Goal: Ask a question

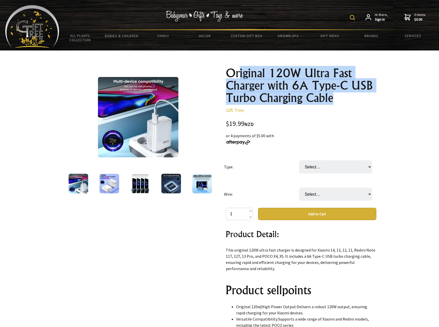
drag, startPoint x: 238, startPoint y: 68, endPoint x: 357, endPoint y: 97, distance: 122.3
click at [357, 97] on h1 "Original 120W Ultra Fast Charger with 6A Type-C USB Turbo Charging Cable" at bounding box center [301, 85] width 151 height 37
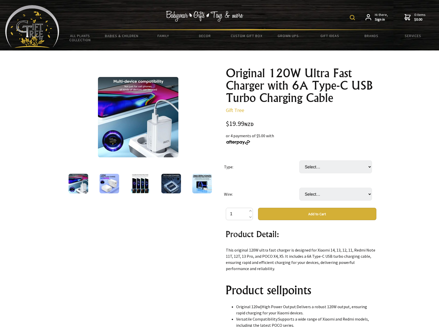
click at [145, 112] on img at bounding box center [138, 117] width 80 height 80
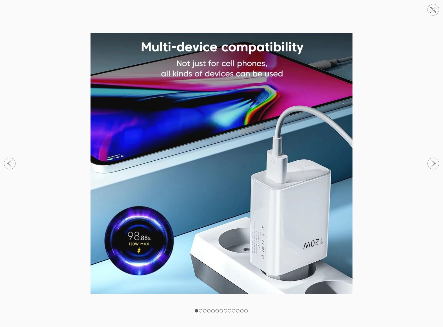
click at [434, 166] on circle at bounding box center [432, 163] width 11 height 11
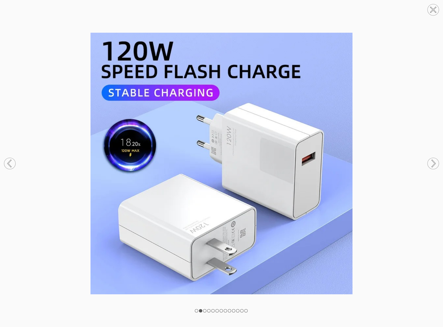
click at [434, 166] on circle at bounding box center [432, 163] width 11 height 11
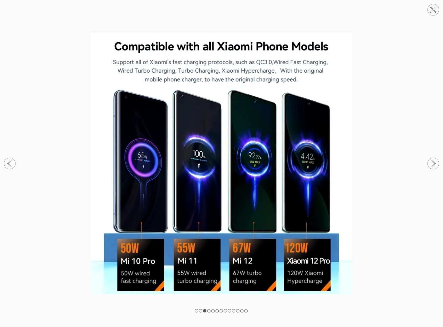
click at [431, 13] on circle at bounding box center [432, 9] width 11 height 11
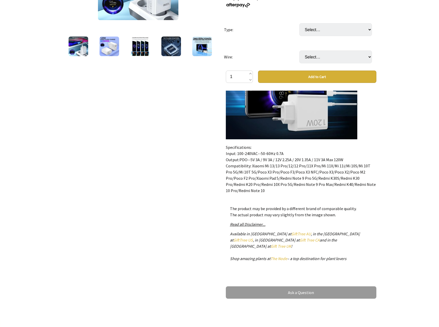
scroll to position [1483, 0]
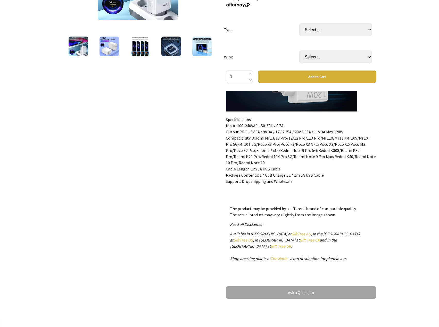
click at [274, 288] on link "Ask a Question" at bounding box center [301, 293] width 151 height 12
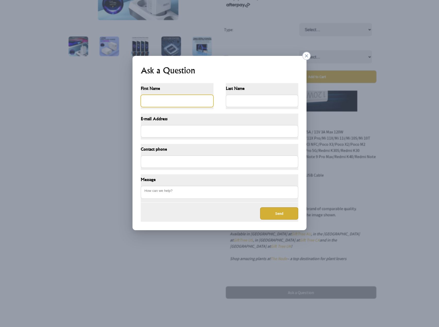
click at [190, 100] on input "First Name" at bounding box center [177, 101] width 73 height 12
type input "Sahil"
type input "ARora"
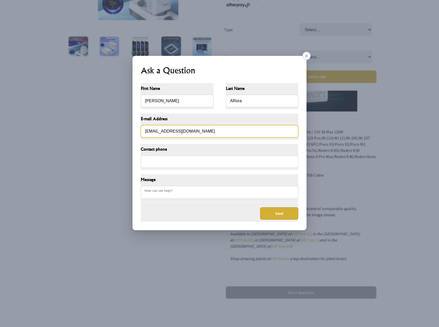
type input "techcrazyonline@gmail.com"
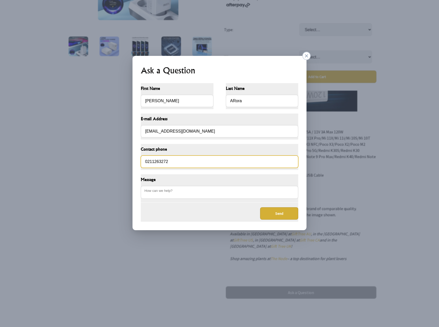
type input "0211263272"
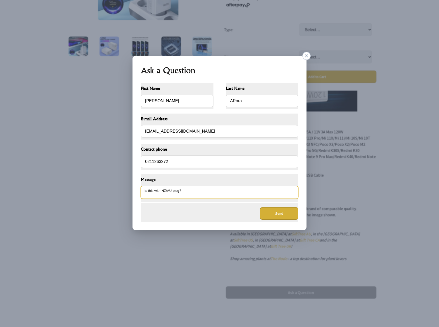
type textarea "Is this with NZ/AU plug?"
click at [278, 216] on button "Send" at bounding box center [279, 213] width 38 height 12
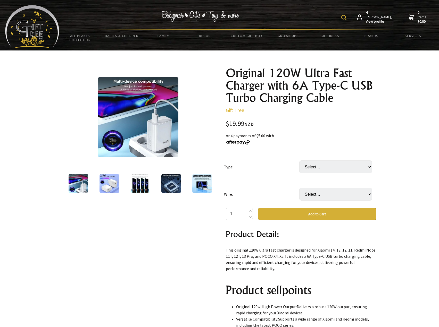
click at [113, 183] on img at bounding box center [109, 184] width 20 height 20
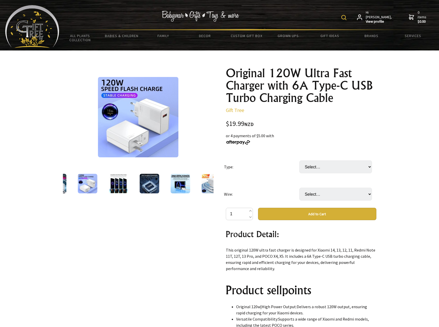
click at [148, 117] on img at bounding box center [138, 117] width 80 height 80
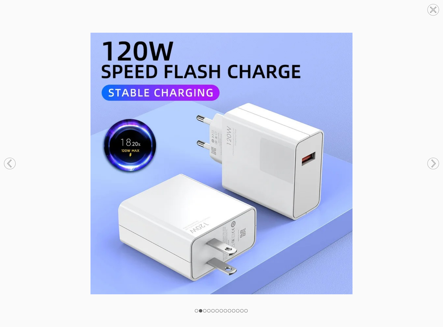
click at [381, 49] on img at bounding box center [221, 164] width 443 height 262
click at [433, 14] on circle at bounding box center [432, 9] width 11 height 11
